Goal: Task Accomplishment & Management: Use online tool/utility

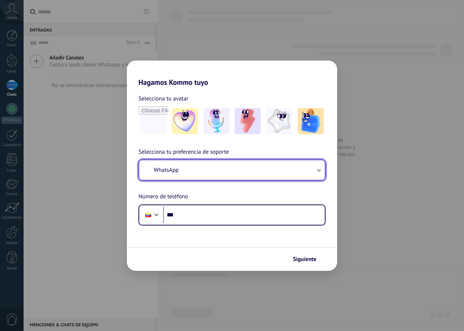
click at [188, 169] on button "WhatsApp" at bounding box center [232, 170] width 186 height 20
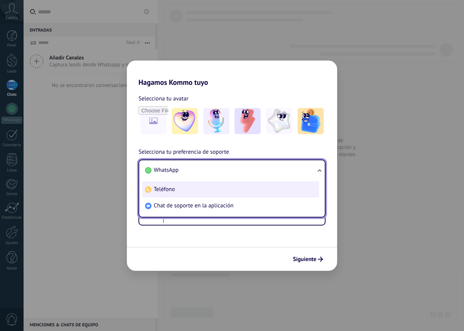
click at [176, 188] on li "Teléfono" at bounding box center [230, 189] width 177 height 16
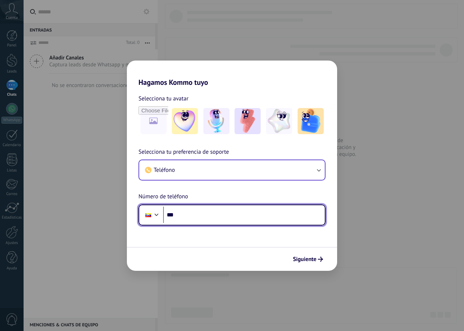
click at [177, 215] on input "***" at bounding box center [244, 215] width 162 height 17
type input "**********"
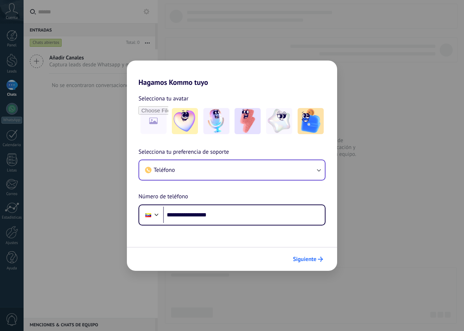
click at [297, 260] on span "Siguiente" at bounding box center [305, 259] width 24 height 5
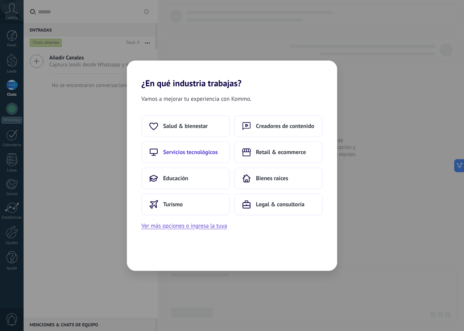
click at [208, 152] on span "Servicios tecnológicos" at bounding box center [190, 152] width 55 height 7
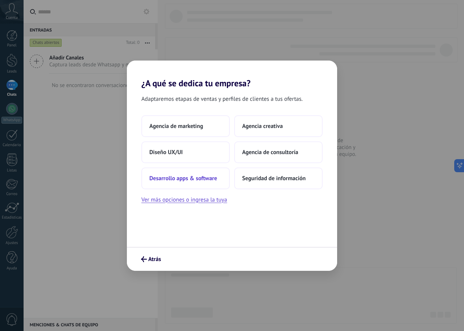
click at [191, 179] on span "Desarrollo apps & software" at bounding box center [183, 178] width 68 height 7
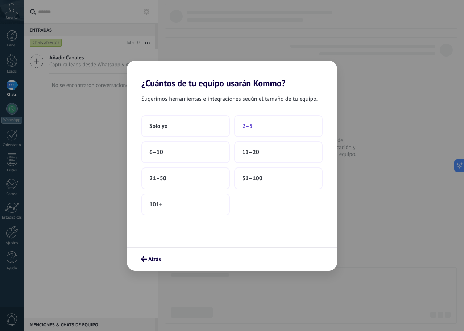
click at [245, 127] on span "2–5" at bounding box center [247, 126] width 11 height 7
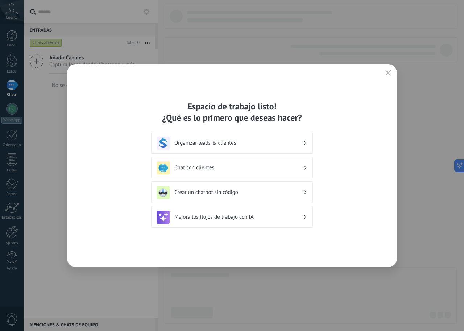
click at [233, 143] on h3 "Organizar leads & clientes" at bounding box center [239, 143] width 129 height 7
click at [230, 143] on h3 "Organizar leads & clientes" at bounding box center [239, 143] width 129 height 7
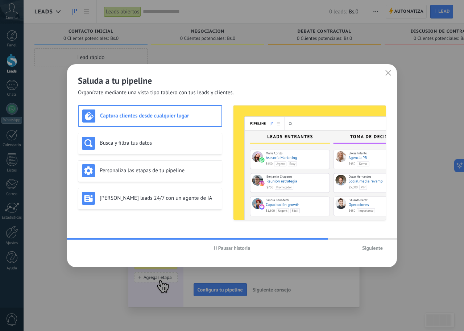
click at [160, 116] on h3 "Captura clientes desde cualquier lugar" at bounding box center [159, 115] width 118 height 7
click at [371, 249] on span "Siguiente" at bounding box center [372, 248] width 21 height 5
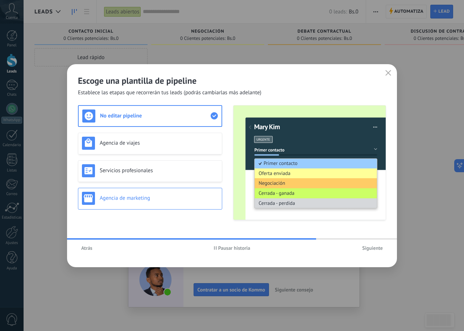
click at [169, 198] on h3 "Agencia de marketing" at bounding box center [159, 198] width 119 height 7
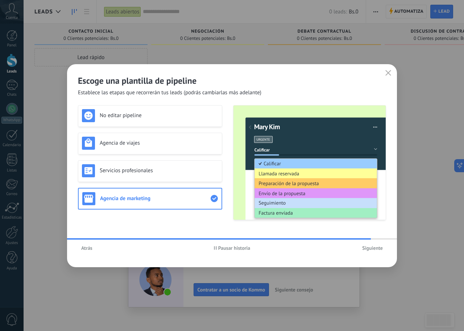
click at [371, 253] on button "Siguiente" at bounding box center [372, 248] width 27 height 11
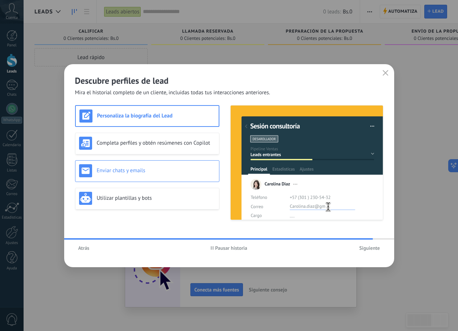
click at [180, 173] on h3 "Enviar chats y emails" at bounding box center [156, 170] width 119 height 7
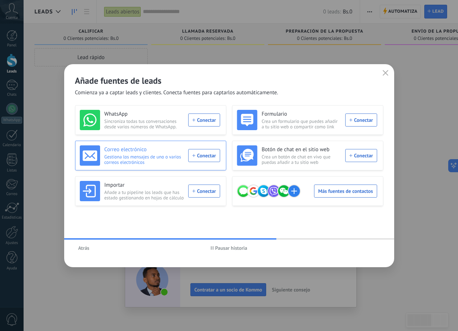
click at [201, 158] on div "Correo electrónico Gestiona los mensajes de uno o varios correos electrónicos C…" at bounding box center [150, 156] width 140 height 20
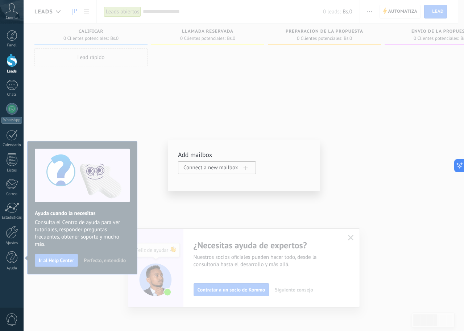
click at [323, 26] on div "Add mailbox Connect a new mailbox" at bounding box center [244, 165] width 441 height 331
